Goal: Navigation & Orientation: Find specific page/section

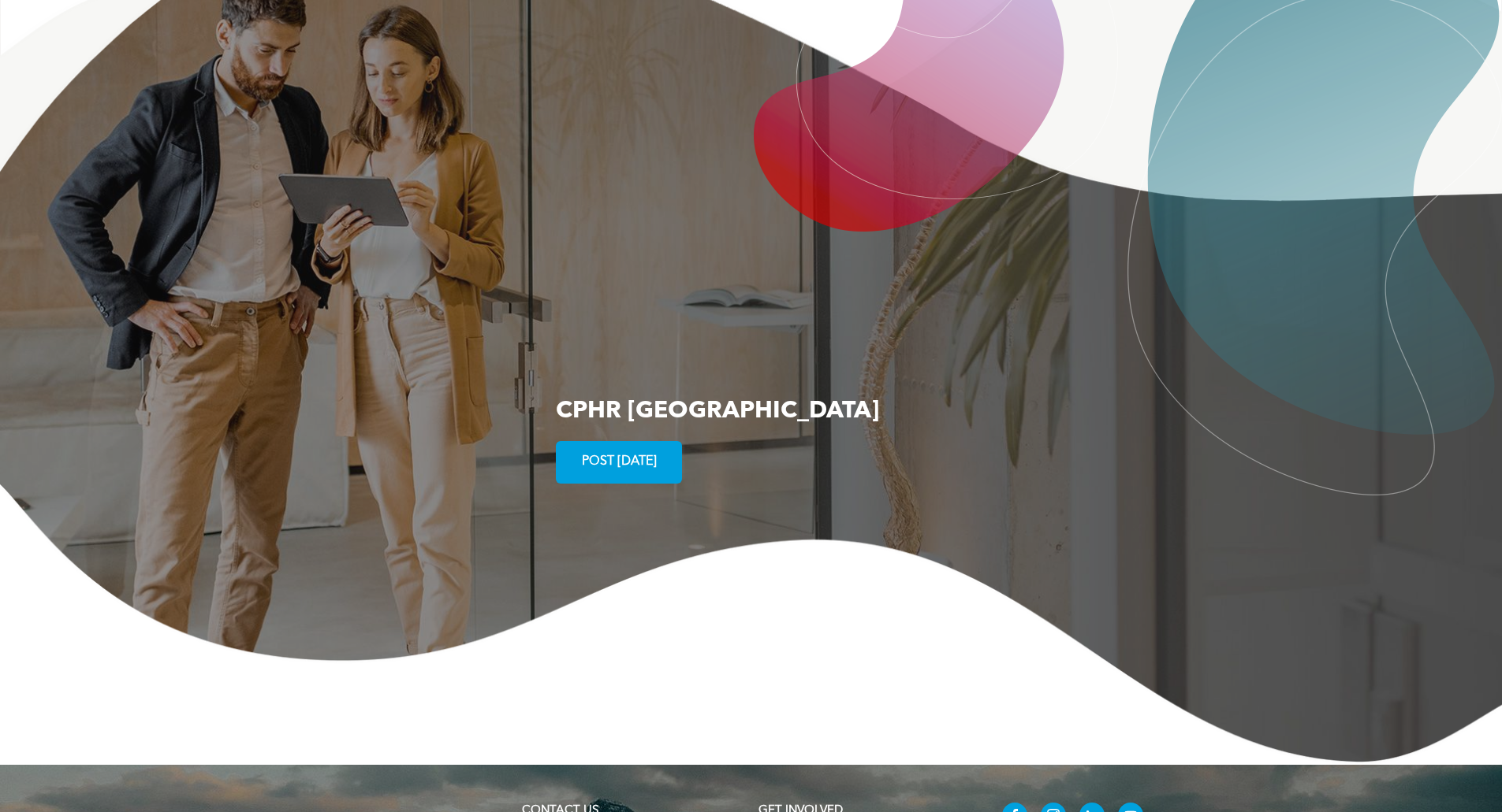
scroll to position [2798, 0]
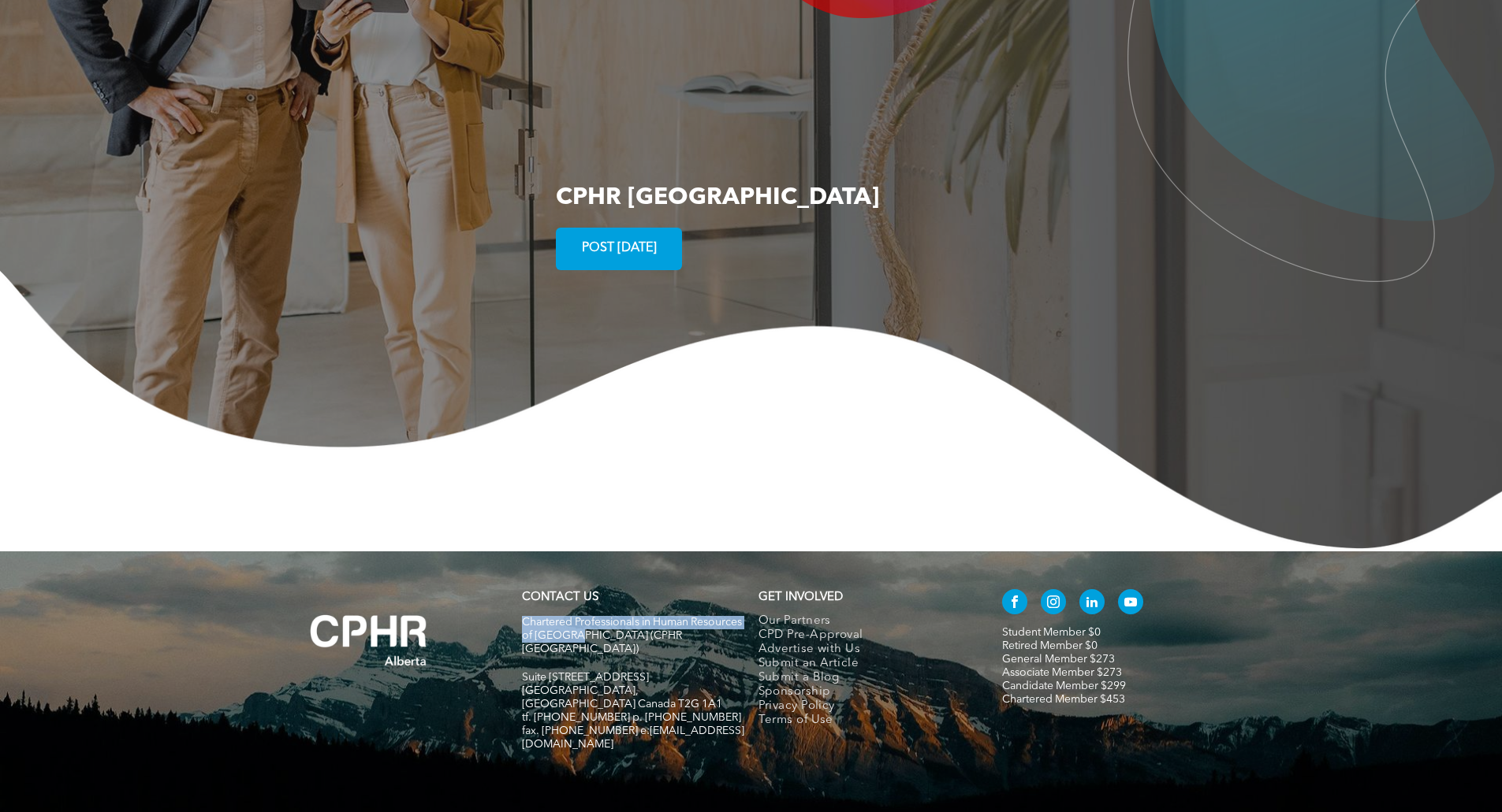
drag, startPoint x: 625, startPoint y: 591, endPoint x: 524, endPoint y: 582, distance: 101.4
click at [524, 617] on span "Chartered Professionals in Human Resources of [GEOGRAPHIC_DATA] (CPHR [GEOGRAPH…" at bounding box center [631, 636] width 220 height 38
copy span "Chartered Professionals in Human Resources of [GEOGRAPHIC_DATA]"
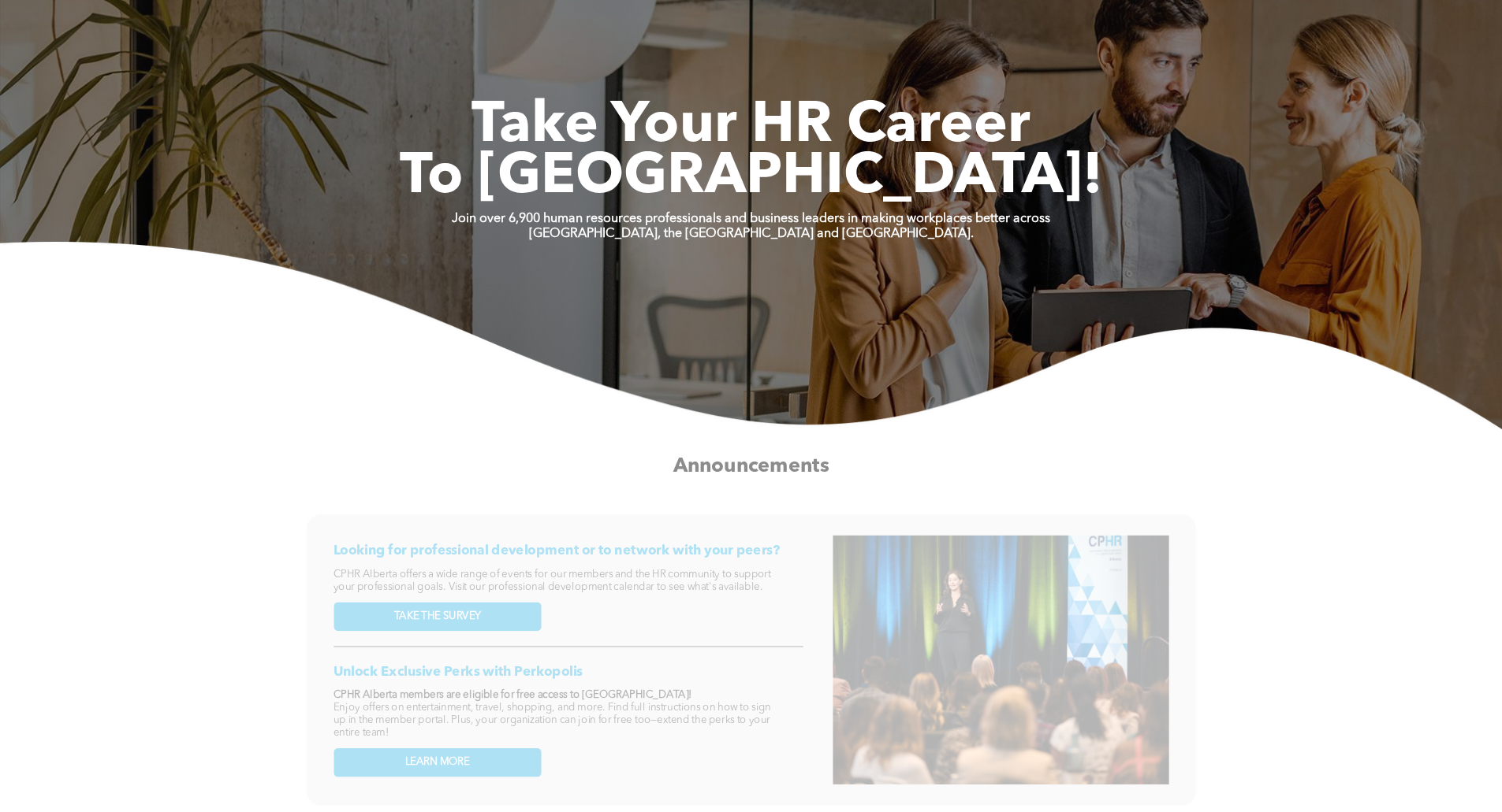
scroll to position [0, 0]
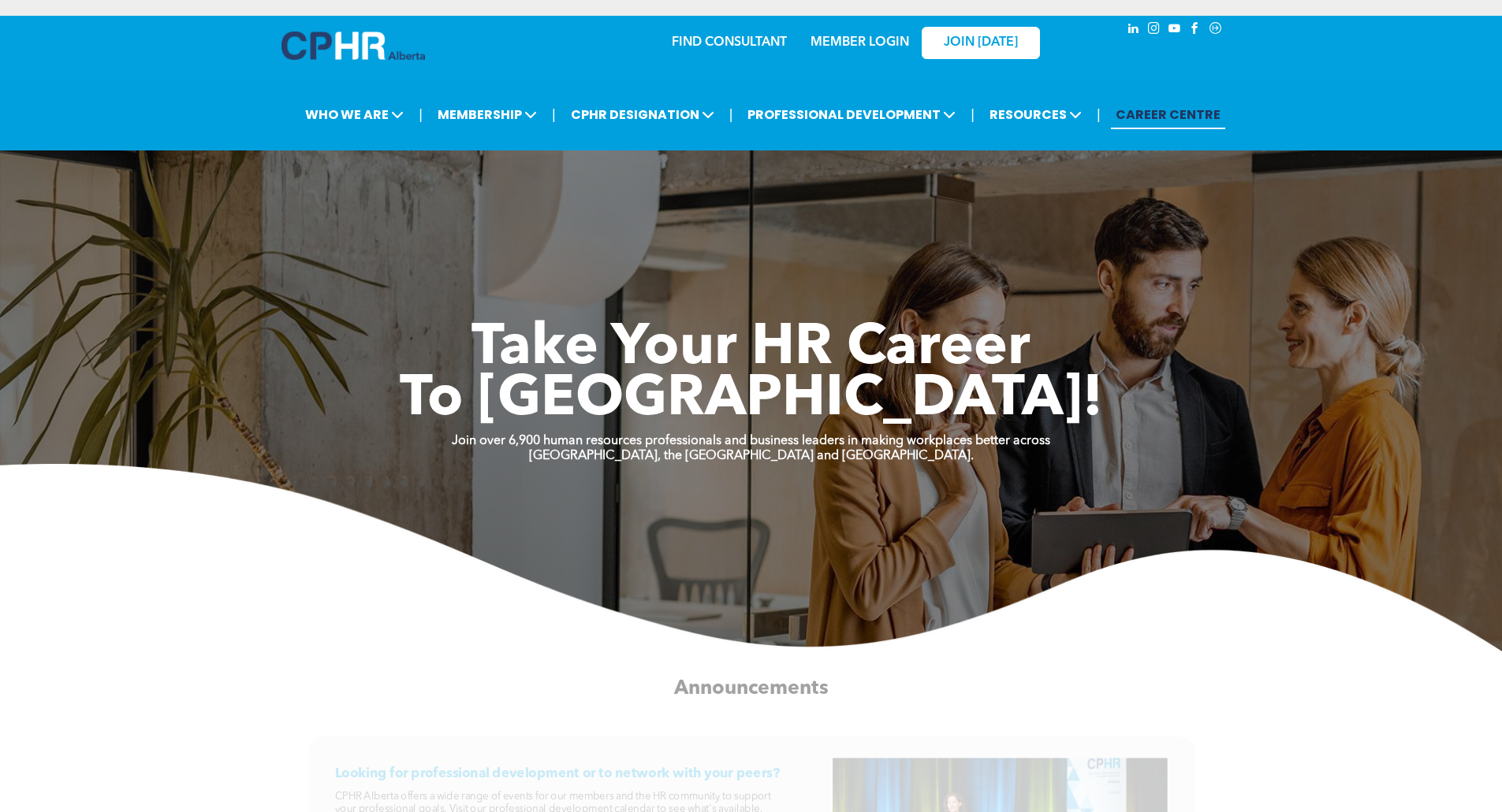
click at [872, 38] on link "MEMBER LOGIN" at bounding box center [860, 43] width 99 height 12
